Goal: Transaction & Acquisition: Purchase product/service

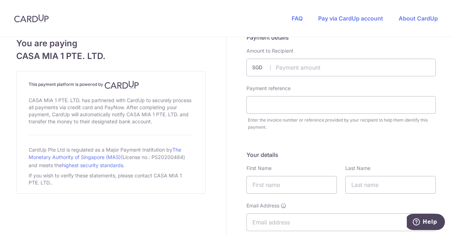
scroll to position [14, 0]
click at [320, 62] on input "text" at bounding box center [340, 66] width 189 height 18
click at [430, 34] on div "FAQ Pay via CardUp account About CardUp" at bounding box center [364, 18] width 174 height 37
click at [294, 66] on input "10.00" at bounding box center [340, 66] width 189 height 18
type input "1026.20"
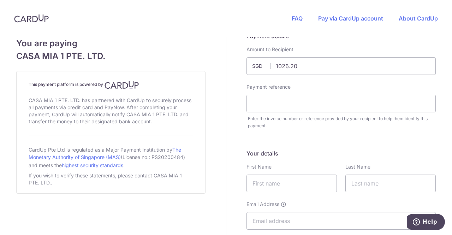
click at [267, 113] on div "Payment reference Enter the invoice number or reference provided by your recipi…" at bounding box center [341, 106] width 198 height 46
click at [267, 110] on input "text" at bounding box center [340, 104] width 189 height 18
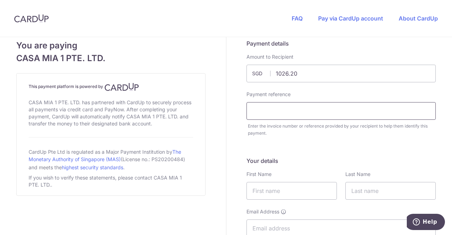
scroll to position [0, 0]
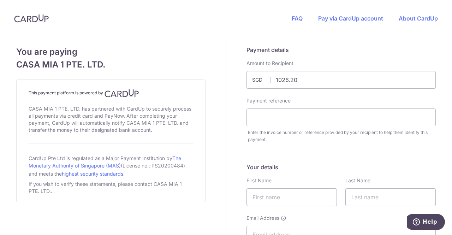
click at [269, 136] on div "Enter the invoice number or reference provided by your recipient to help them i…" at bounding box center [342, 136] width 188 height 14
click at [258, 117] on input "text" at bounding box center [340, 117] width 189 height 18
paste input "18238"
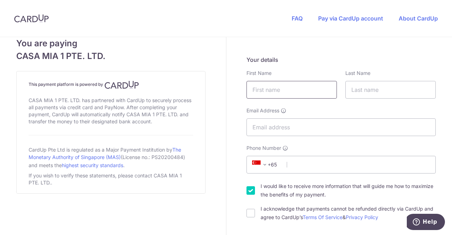
scroll to position [103, 0]
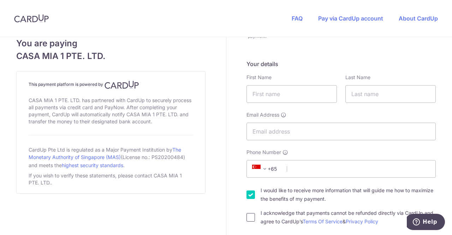
type input "18238"
click at [247, 214] on input "I acknowledge that payments cannot be refunded directly via CardUp and agree to…" at bounding box center [250, 217] width 8 height 8
checkbox input "true"
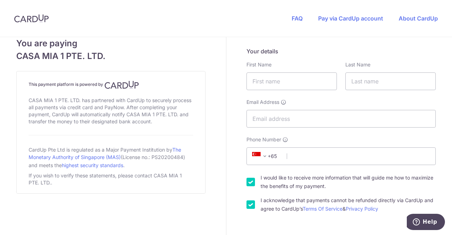
scroll to position [115, 0]
click at [254, 84] on input "text" at bounding box center [291, 82] width 90 height 18
type input "V.GAYATHRI"
type input "[EMAIL_ADDRESS][DOMAIN_NAME]"
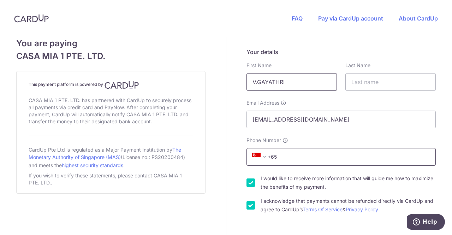
type input "9361163306"
select select "IN"
type input "625531"
type input "[STREET_ADDRESS][PERSON_NAME]"
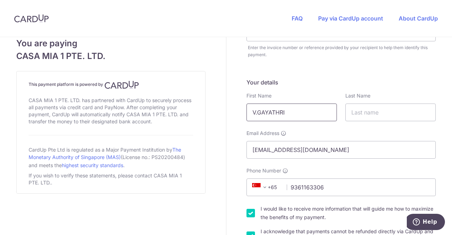
scroll to position [84, 0]
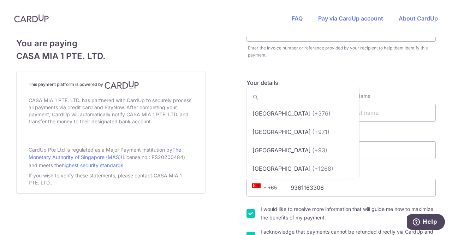
click at [271, 187] on span "+65" at bounding box center [266, 187] width 32 height 8
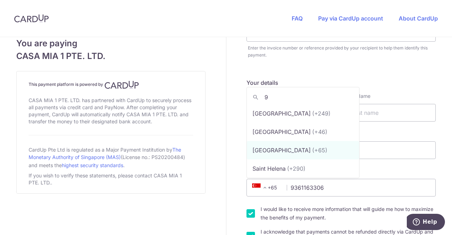
scroll to position [0, 0]
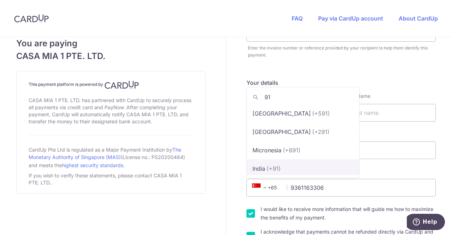
type input "91"
select select "105"
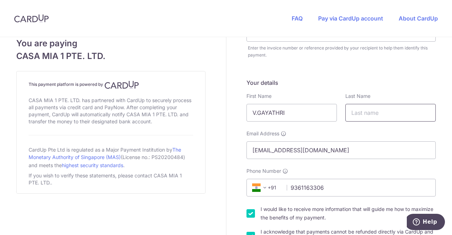
click at [350, 115] on input "text" at bounding box center [390, 113] width 90 height 18
click at [256, 112] on input "V.GAYATHRI" at bounding box center [291, 113] width 90 height 18
type input "[PERSON_NAME]"
click at [351, 115] on input "text" at bounding box center [390, 113] width 90 height 18
type input "[PERSON_NAME]"
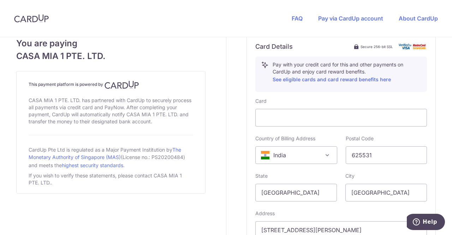
scroll to position [355, 0]
click at [368, 113] on iframe at bounding box center [340, 117] width 159 height 8
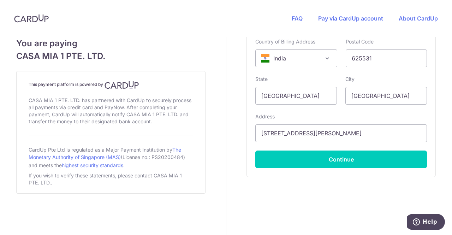
scroll to position [452, 0]
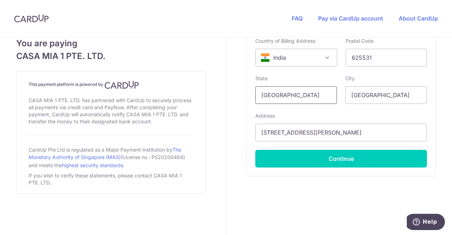
click at [303, 91] on input "[GEOGRAPHIC_DATA]" at bounding box center [295, 95] width 81 height 18
type input "S"
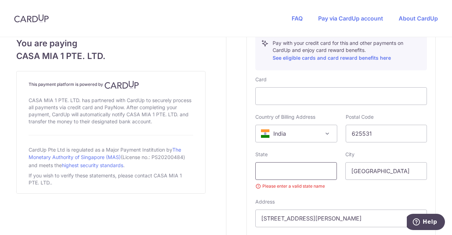
scroll to position [377, 0]
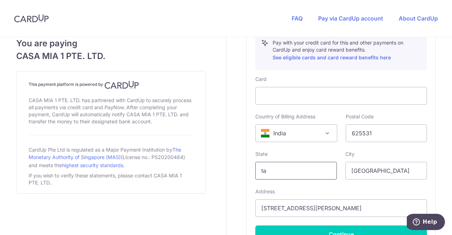
type input "[GEOGRAPHIC_DATA]"
click at [367, 169] on input "[GEOGRAPHIC_DATA]" at bounding box center [385, 171] width 81 height 18
type input "THENI"
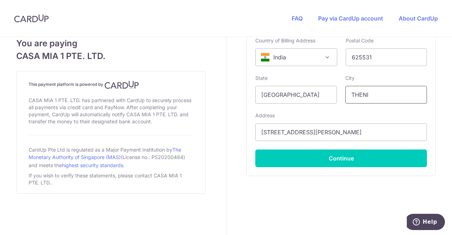
scroll to position [453, 0]
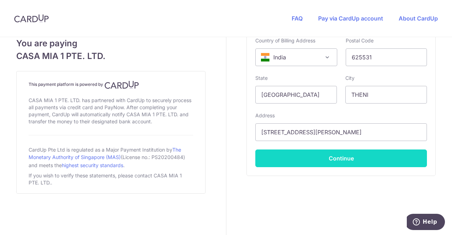
click at [364, 158] on button "Continue" at bounding box center [340, 158] width 171 height 18
click at [395, 159] on button "Continue" at bounding box center [340, 158] width 171 height 18
type input "**** 8040"
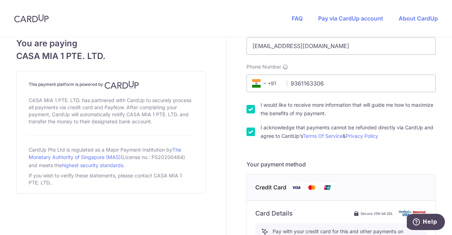
scroll to position [189, 0]
